Goal: Find contact information: Find contact information

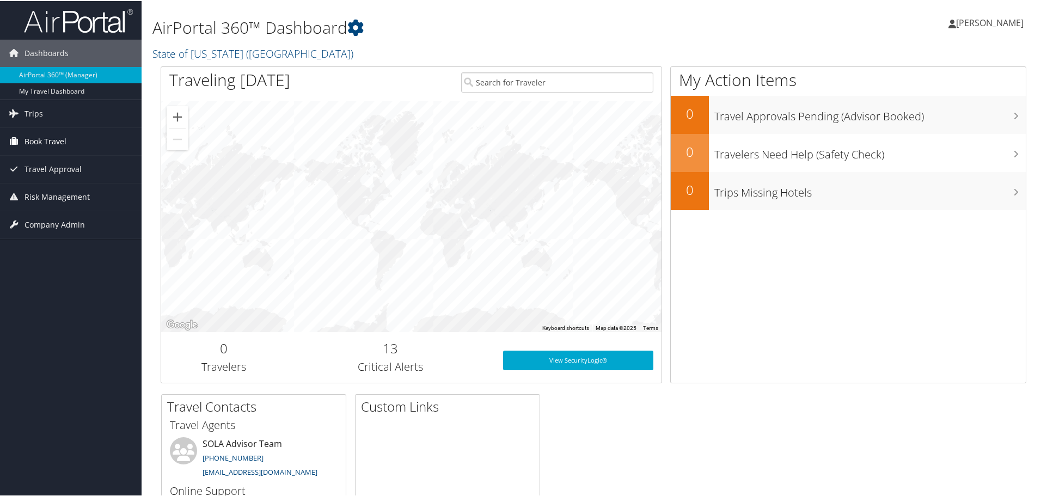
click at [43, 137] on span "Book Travel" at bounding box center [46, 140] width 42 height 27
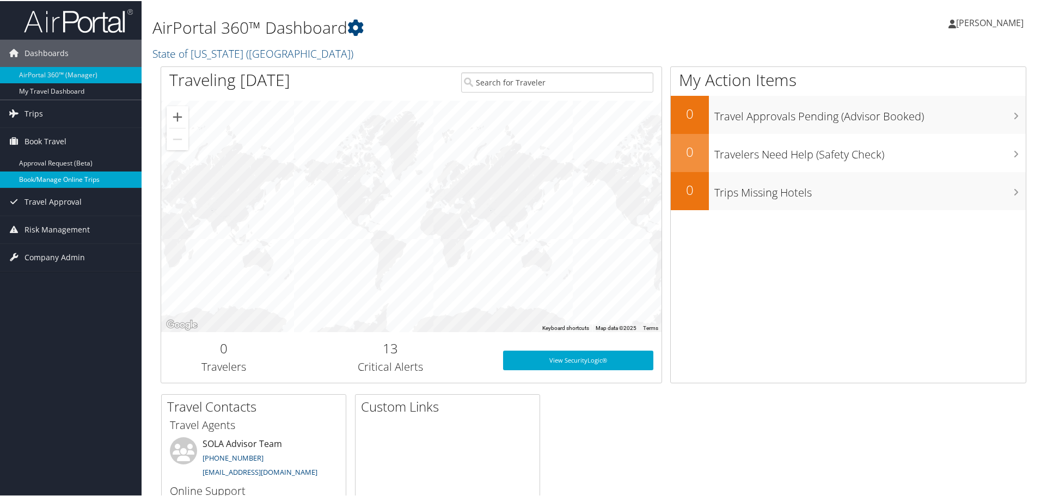
click at [48, 178] on link "Book/Manage Online Trips" at bounding box center [71, 178] width 142 height 16
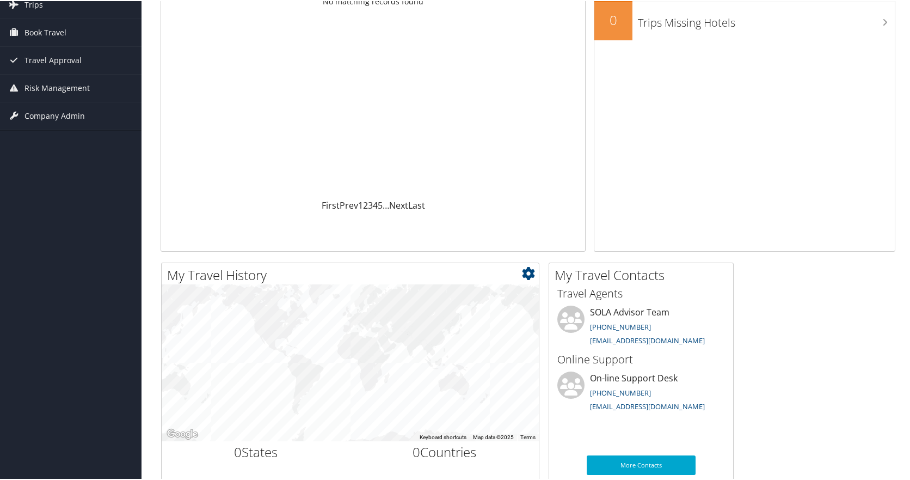
scroll to position [163, 0]
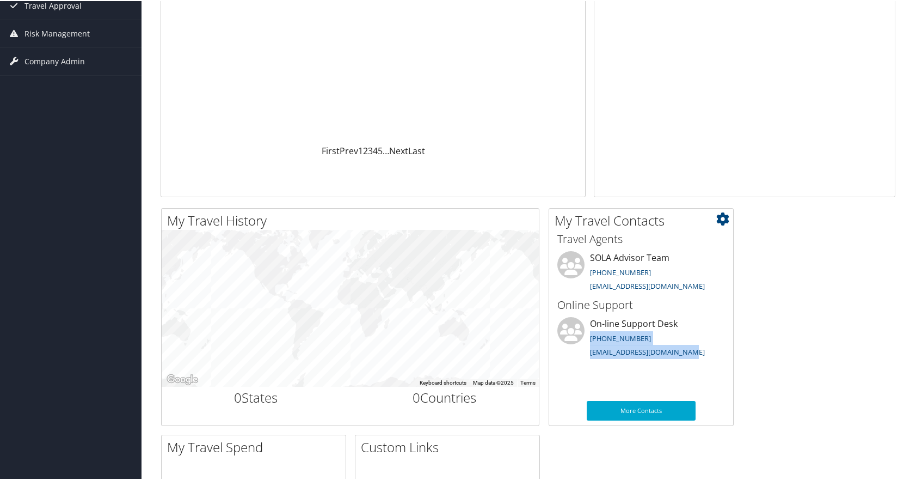
drag, startPoint x: 698, startPoint y: 353, endPoint x: 589, endPoint y: 338, distance: 110.0
click at [589, 338] on li "On-line Support Desk [PHONE_NUMBER] [EMAIL_ADDRESS][DOMAIN_NAME]" at bounding box center [641, 338] width 179 height 45
copy li "[PHONE_NUMBER] [EMAIL_ADDRESS][DOMAIN_NAME]"
